Goal: Information Seeking & Learning: Learn about a topic

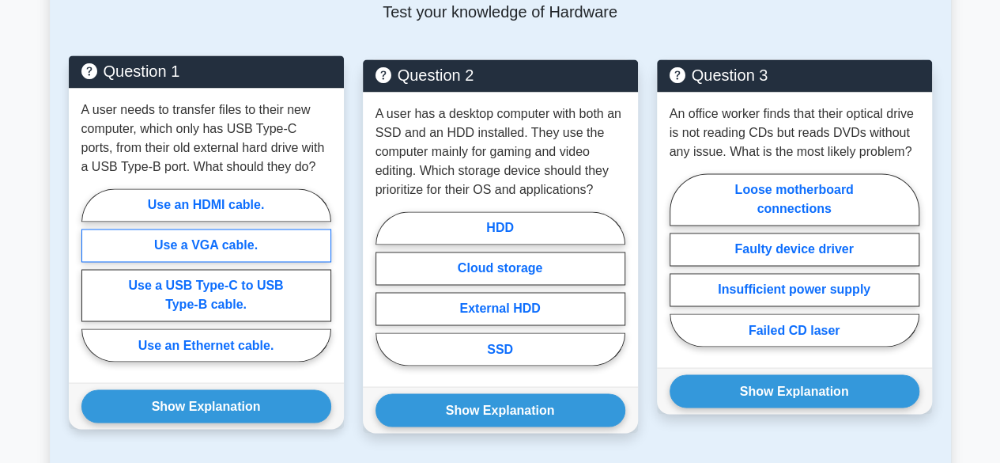
scroll to position [1172, 0]
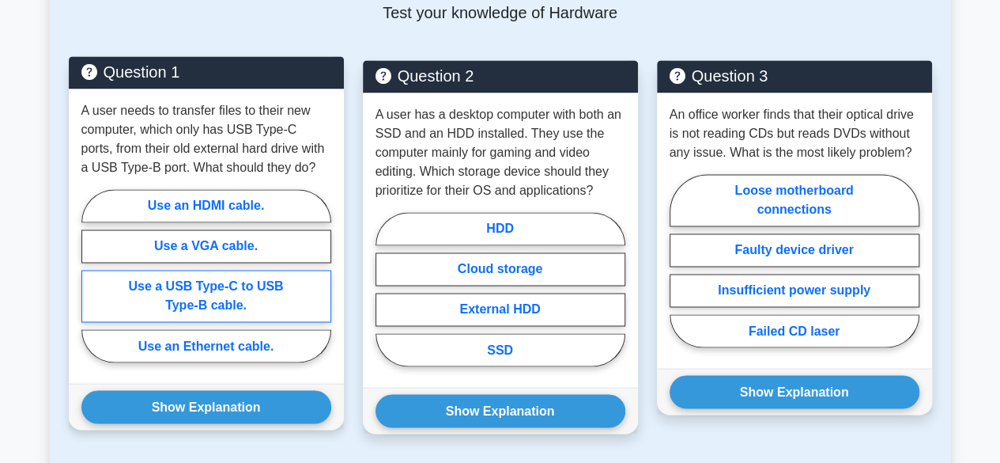
click at [195, 270] on label "Use a USB Type-C to USB Type-B cable." at bounding box center [206, 296] width 250 height 52
click at [92, 275] on input "Use a USB Type-C to USB Type-B cable." at bounding box center [86, 280] width 10 height 10
radio input "true"
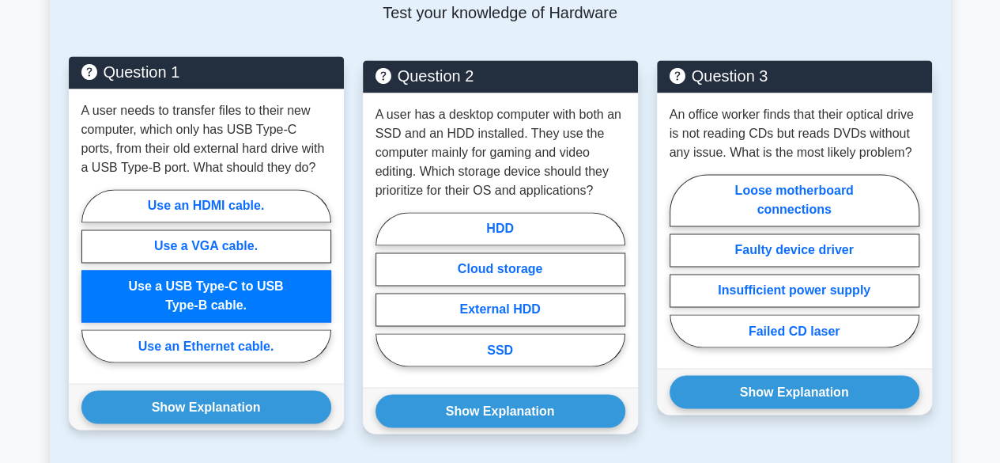
click at [281, 159] on div "A user needs to transfer files to their new computer, which only has USB Type-C…" at bounding box center [206, 236] width 275 height 294
click at [236, 278] on label "Use a USB Type-C to USB Type-B cable." at bounding box center [206, 296] width 250 height 52
click at [92, 278] on input "Use a USB Type-C to USB Type-B cable." at bounding box center [86, 280] width 10 height 10
click at [285, 189] on label "Use an HDMI cable." at bounding box center [206, 205] width 250 height 33
click at [92, 275] on input "Use an HDMI cable." at bounding box center [86, 280] width 10 height 10
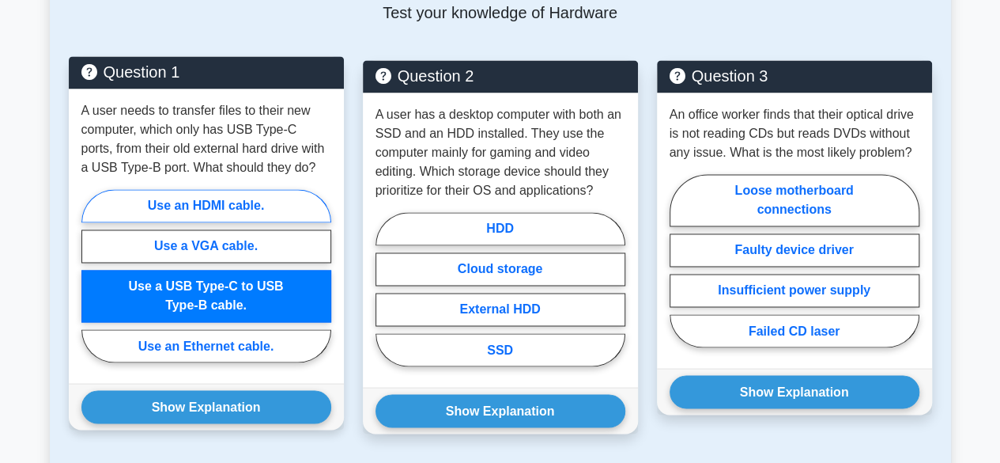
radio input "true"
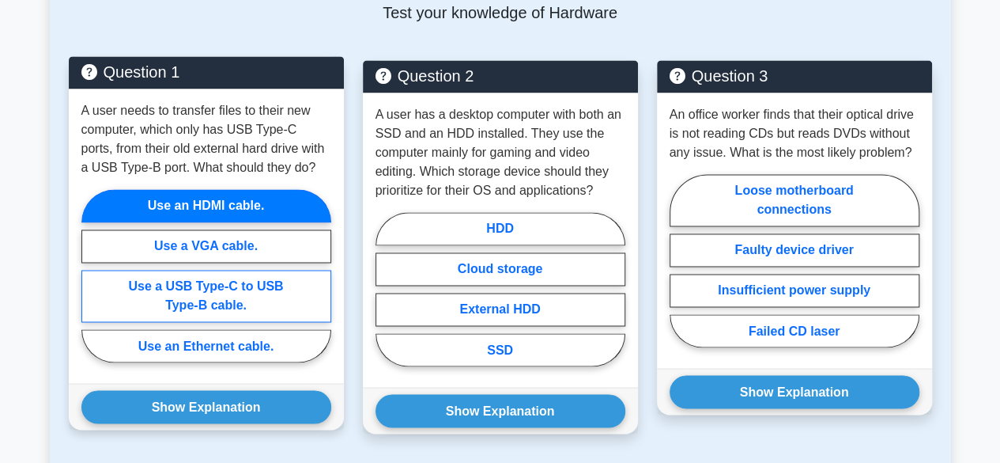
click at [227, 270] on label "Use a USB Type-C to USB Type-B cable." at bounding box center [206, 296] width 250 height 52
click at [92, 275] on input "Use a USB Type-C to USB Type-B cable." at bounding box center [86, 280] width 10 height 10
radio input "true"
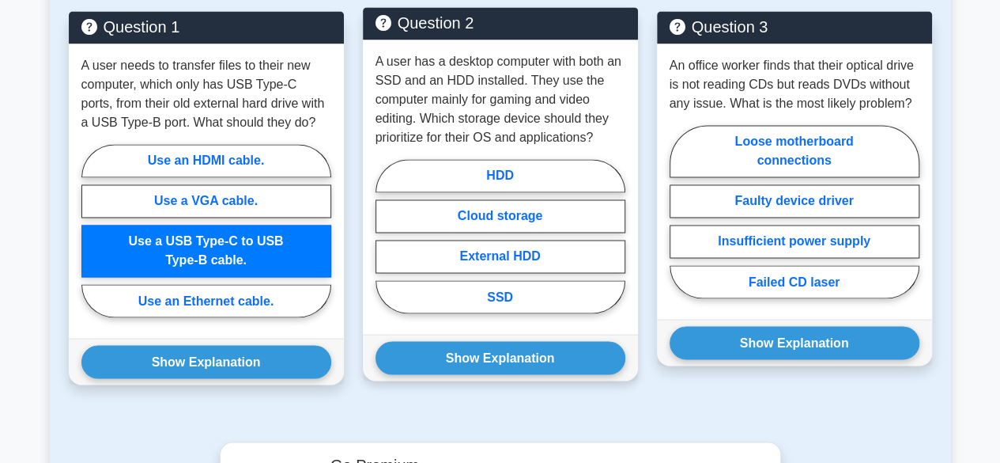
scroll to position [1170, 0]
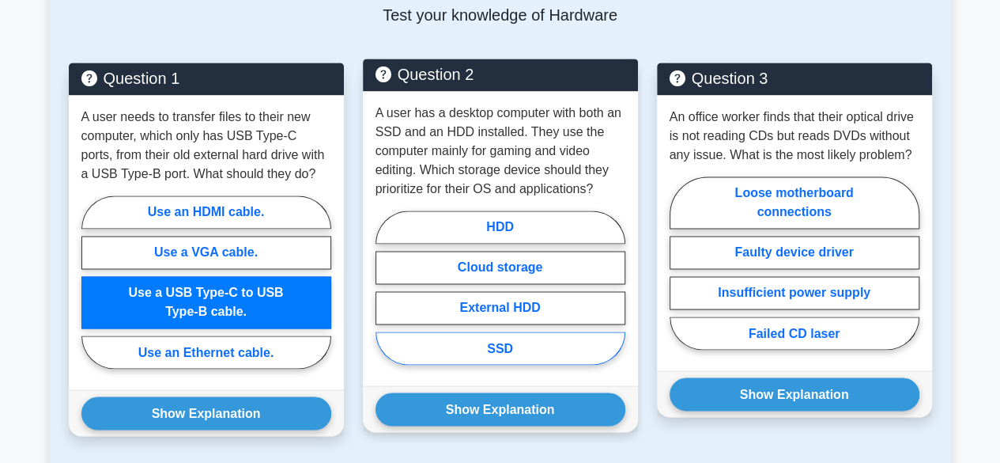
click at [517, 331] on label "SSD" at bounding box center [501, 347] width 250 height 33
click at [386, 297] on input "SSD" at bounding box center [381, 292] width 10 height 10
radio input "true"
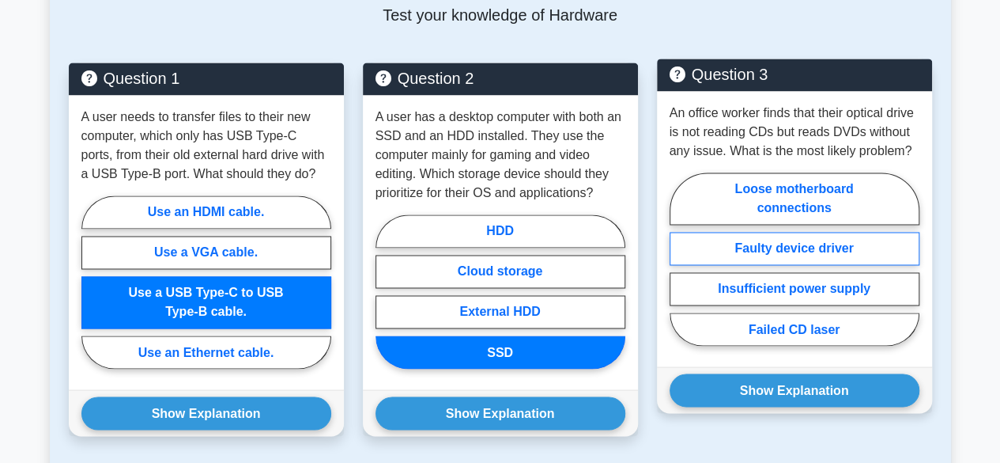
click at [807, 232] on label "Faulty device driver" at bounding box center [795, 248] width 250 height 33
click at [680, 259] on input "Faulty device driver" at bounding box center [675, 264] width 10 height 10
radio input "true"
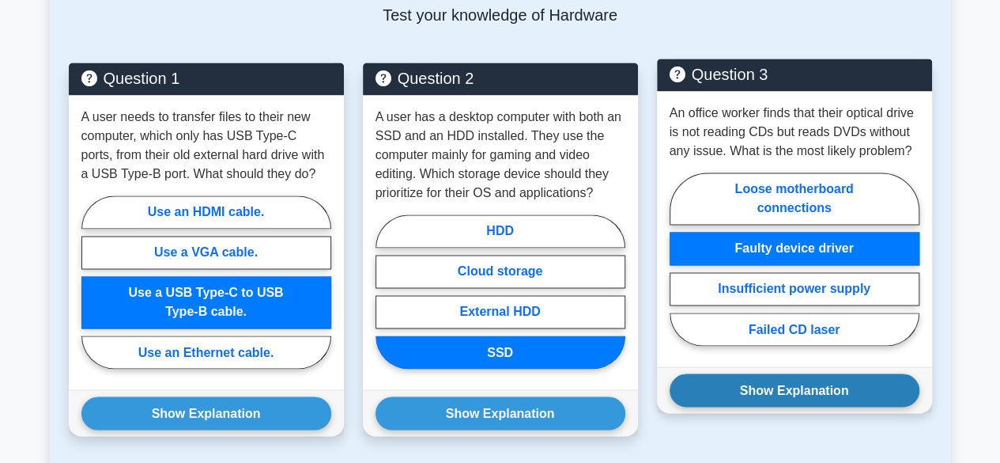
click at [784, 373] on button "Show Explanation" at bounding box center [795, 389] width 250 height 33
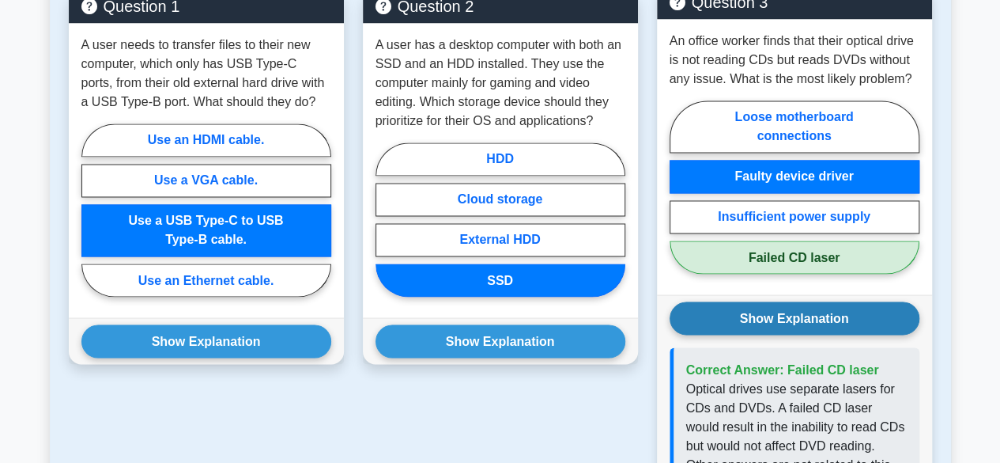
scroll to position [1241, 0]
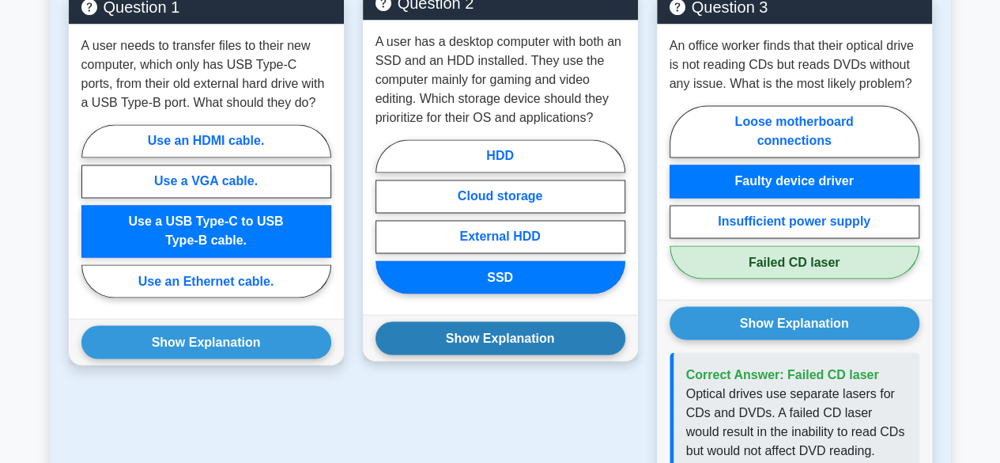
click at [538, 321] on button "Show Explanation" at bounding box center [501, 337] width 250 height 33
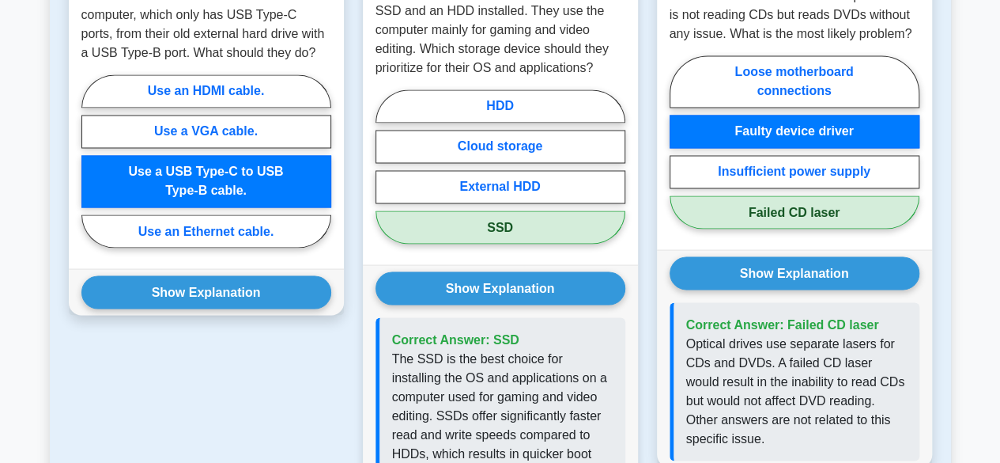
scroll to position [1282, 0]
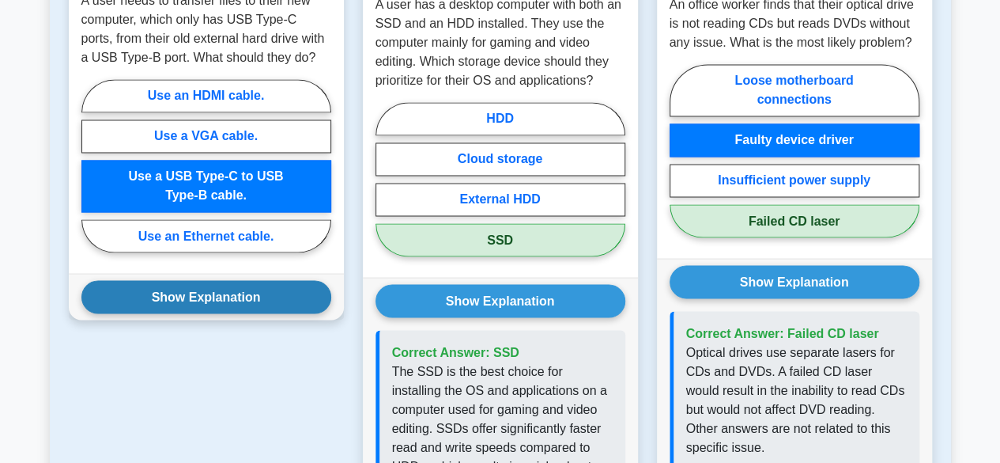
click at [256, 280] on button "Show Explanation" at bounding box center [206, 296] width 250 height 33
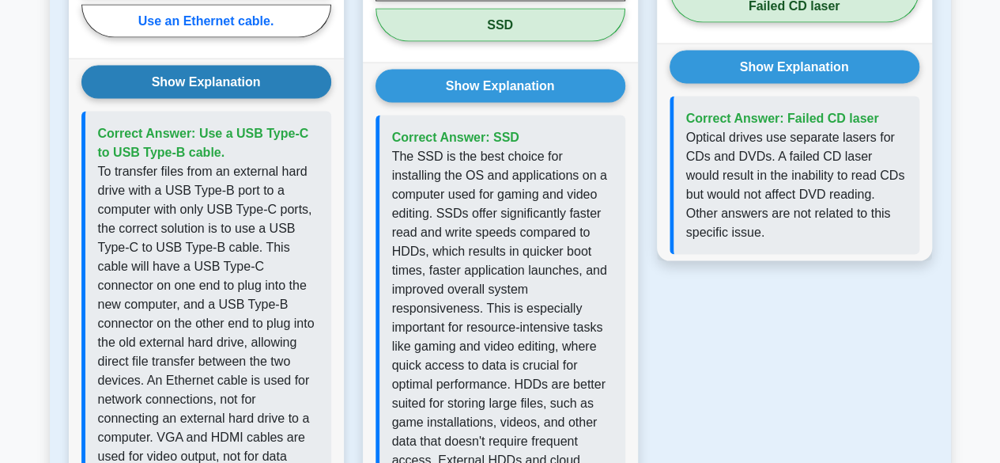
scroll to position [1496, 0]
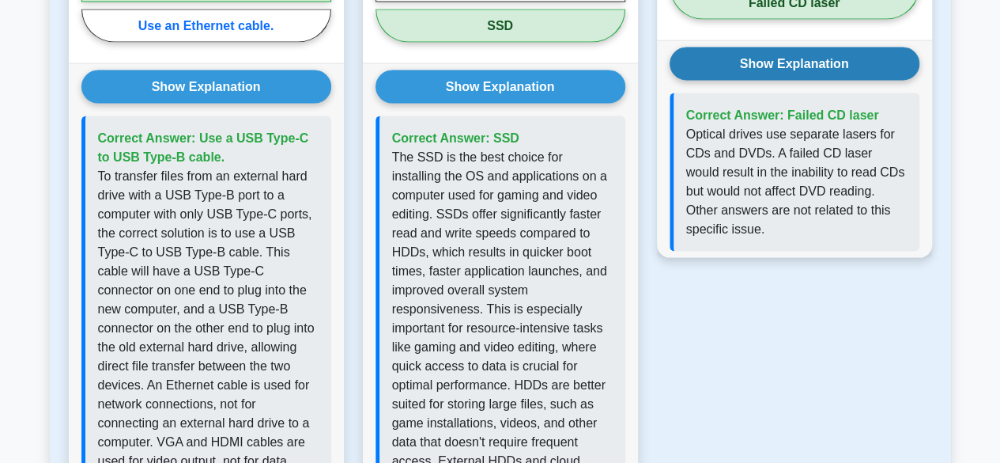
click at [806, 47] on button "Show Explanation" at bounding box center [795, 63] width 250 height 33
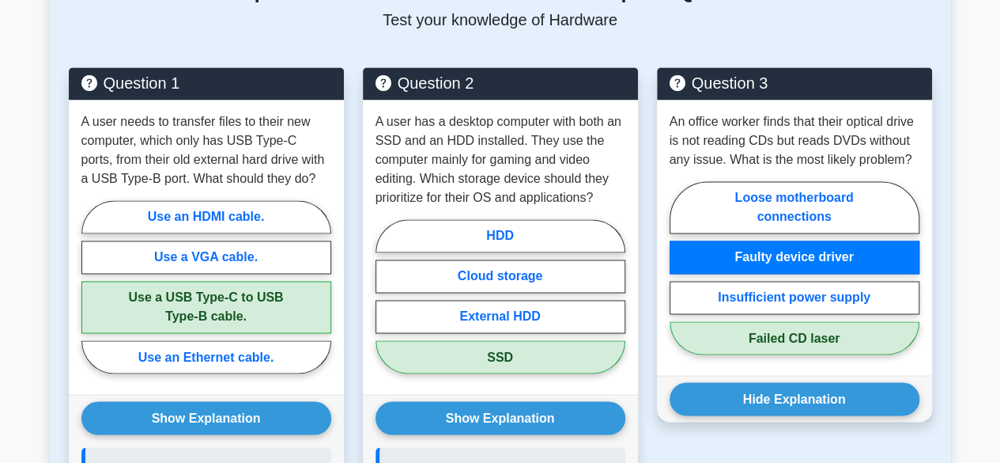
scroll to position [1191, 0]
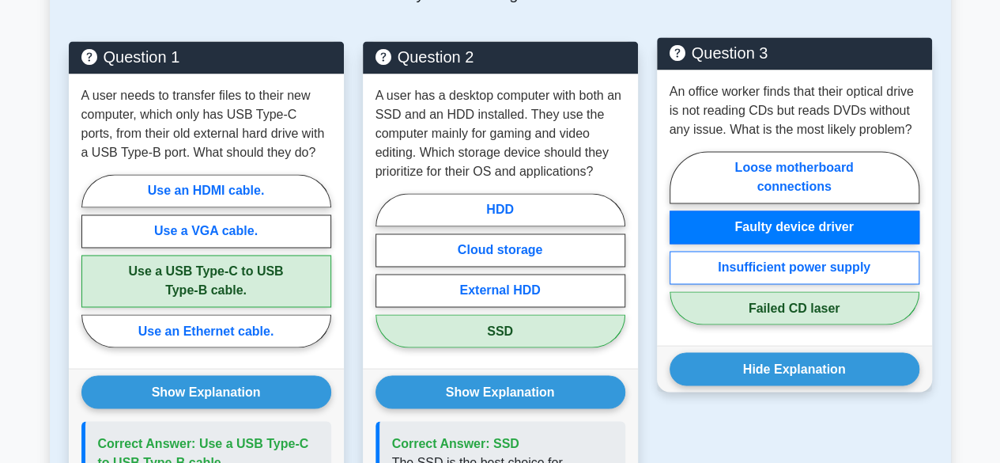
click at [767, 255] on label "Insufficient power supply" at bounding box center [795, 267] width 250 height 33
click at [680, 248] on input "Insufficient power supply" at bounding box center [675, 242] width 10 height 10
radio input "true"
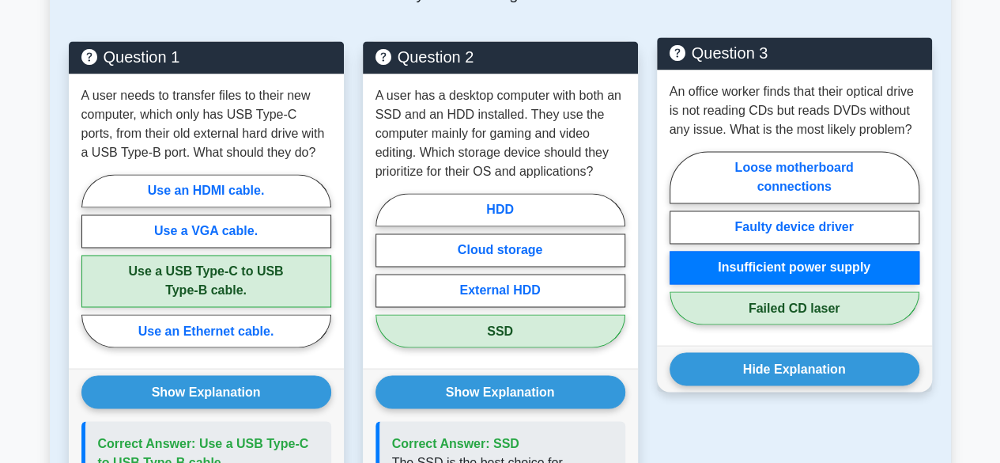
click at [773, 291] on label "Failed CD laser" at bounding box center [795, 307] width 250 height 33
click at [680, 248] on input "Failed CD laser" at bounding box center [675, 242] width 10 height 10
radio input "true"
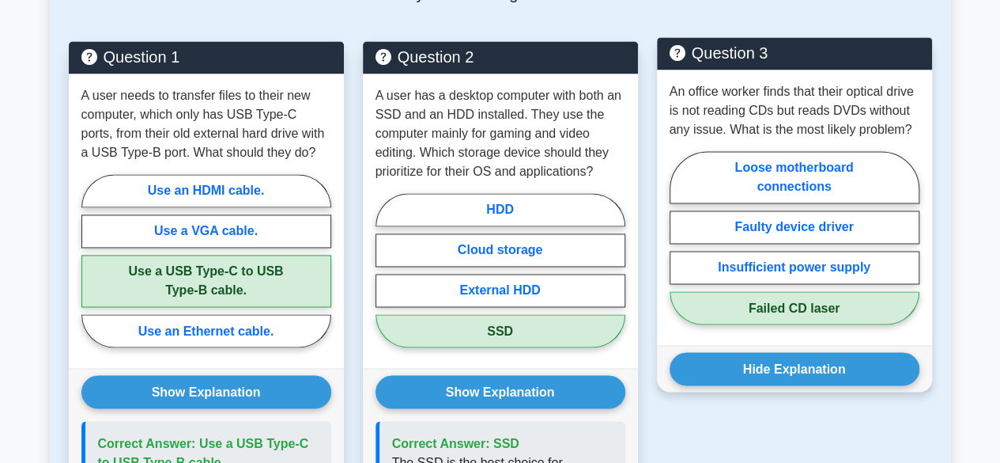
click at [781, 291] on label "Failed CD laser" at bounding box center [795, 307] width 250 height 33
click at [680, 248] on input "Failed CD laser" at bounding box center [675, 242] width 10 height 10
click at [781, 297] on label "Failed CD laser" at bounding box center [795, 307] width 250 height 33
click at [680, 248] on input "Failed CD laser" at bounding box center [675, 242] width 10 height 10
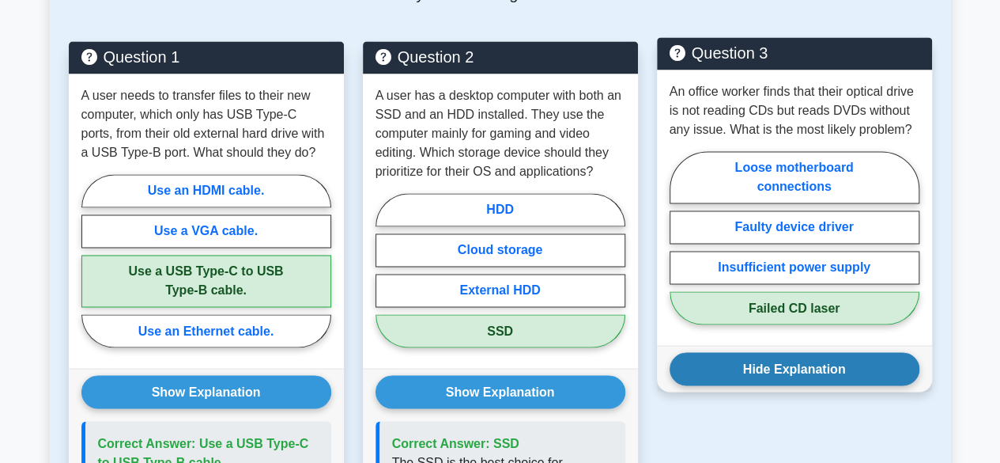
click at [782, 353] on button "Hide Explanation" at bounding box center [795, 368] width 250 height 33
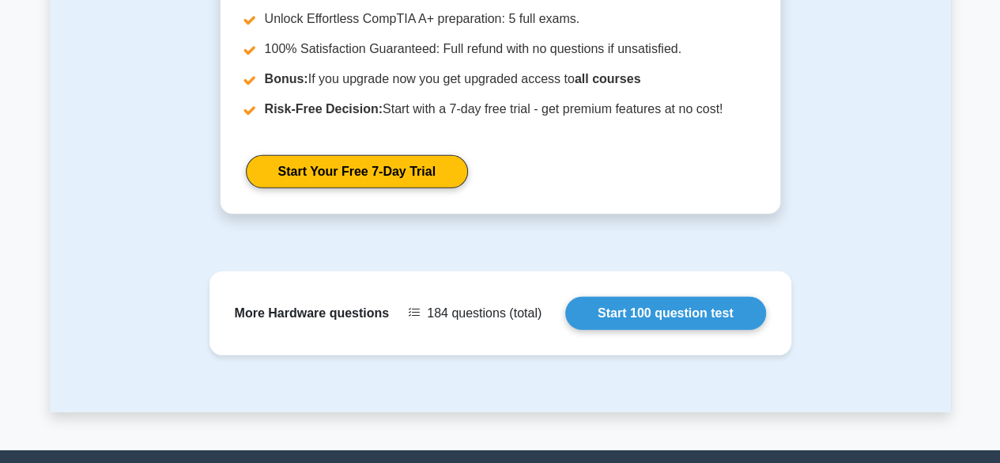
scroll to position [2350, 0]
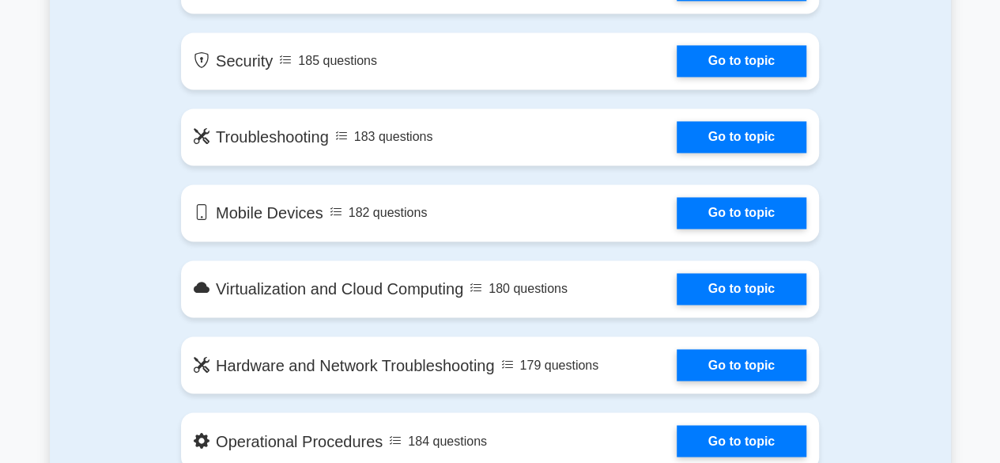
scroll to position [903, 0]
